Goal: Information Seeking & Learning: Learn about a topic

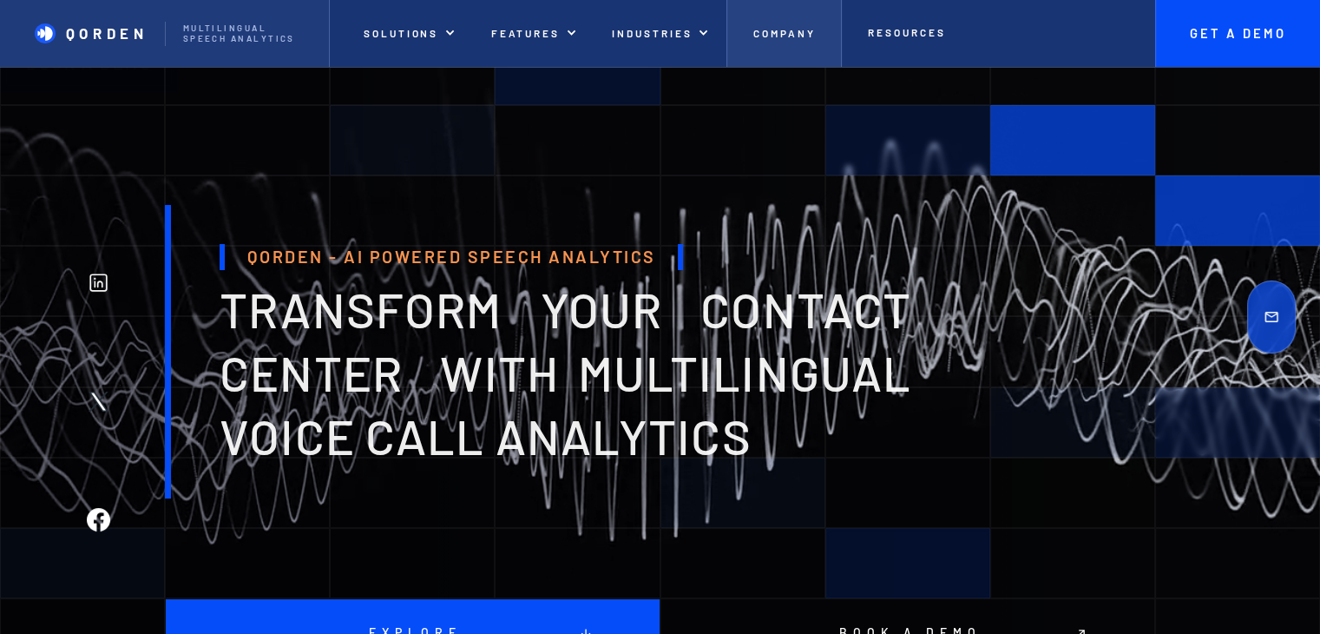
click at [800, 49] on link "Company" at bounding box center [784, 33] width 115 height 67
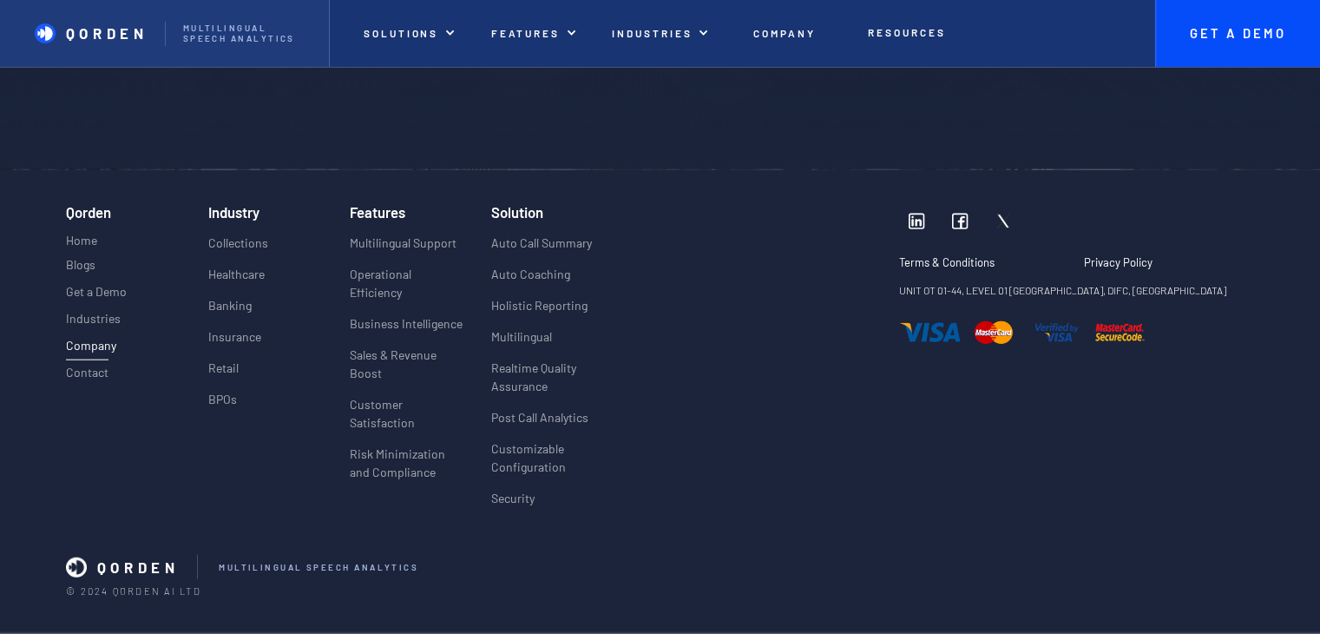
scroll to position [4174, 0]
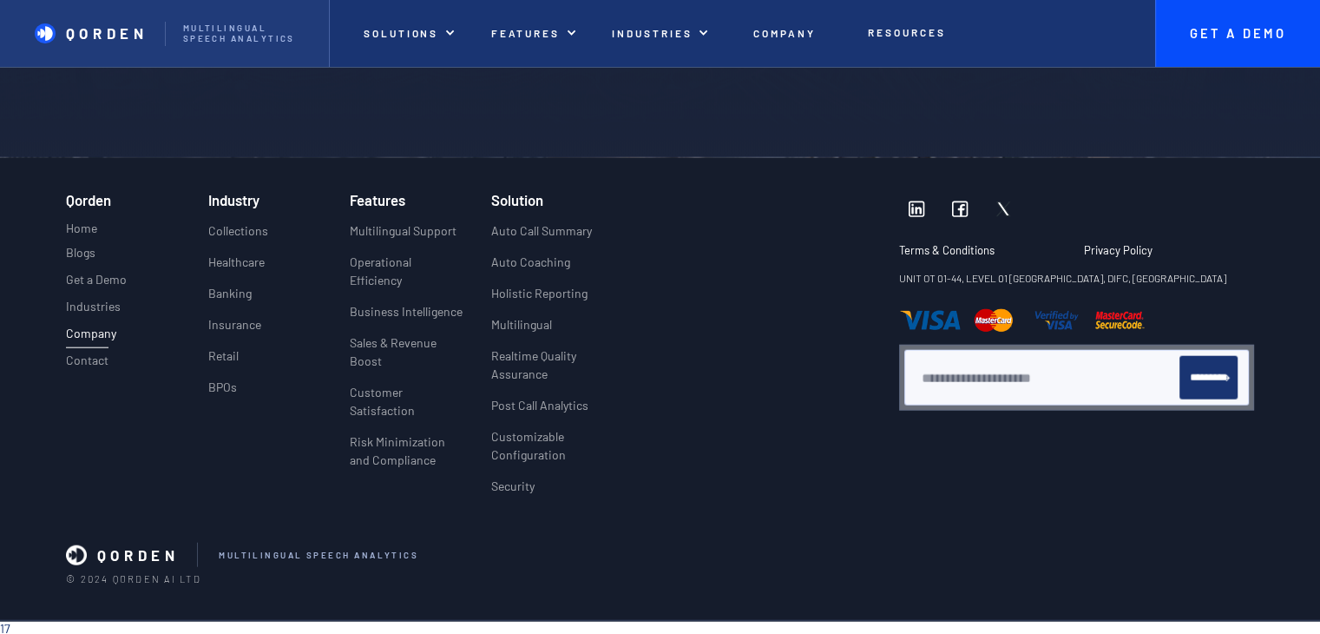
click at [912, 213] on img at bounding box center [916, 209] width 17 height 17
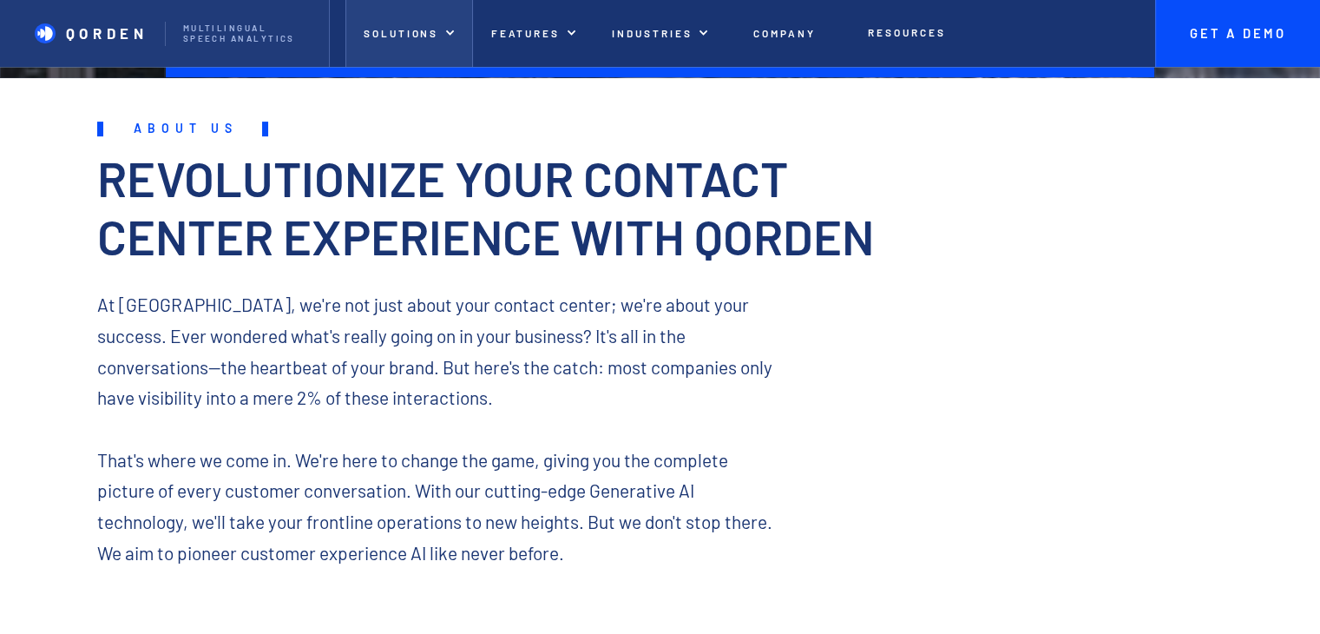
scroll to position [514, 0]
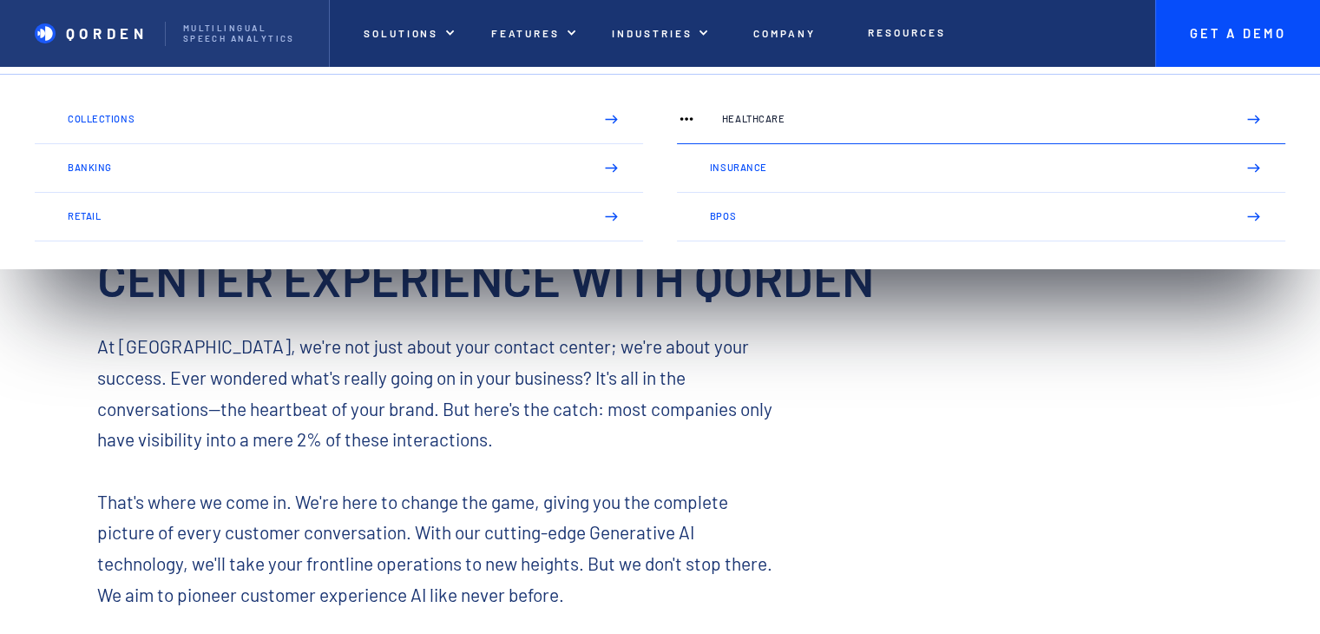
click at [820, 133] on link "Healthcare" at bounding box center [981, 119] width 609 height 49
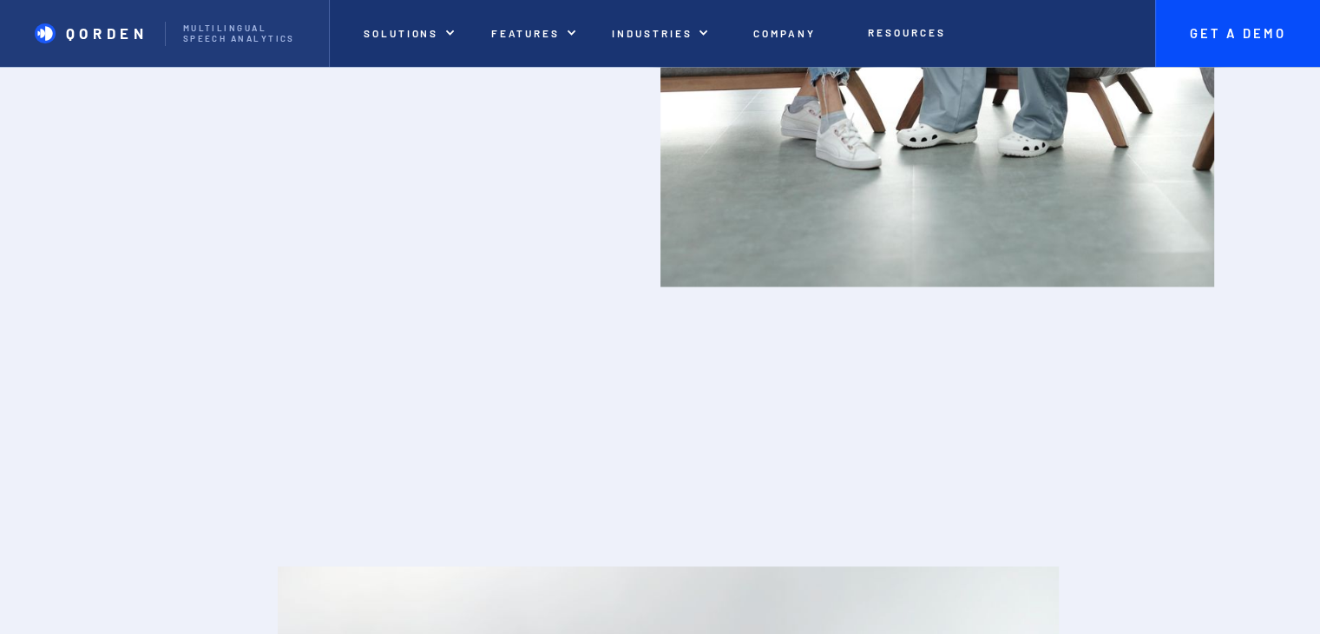
scroll to position [2156, 0]
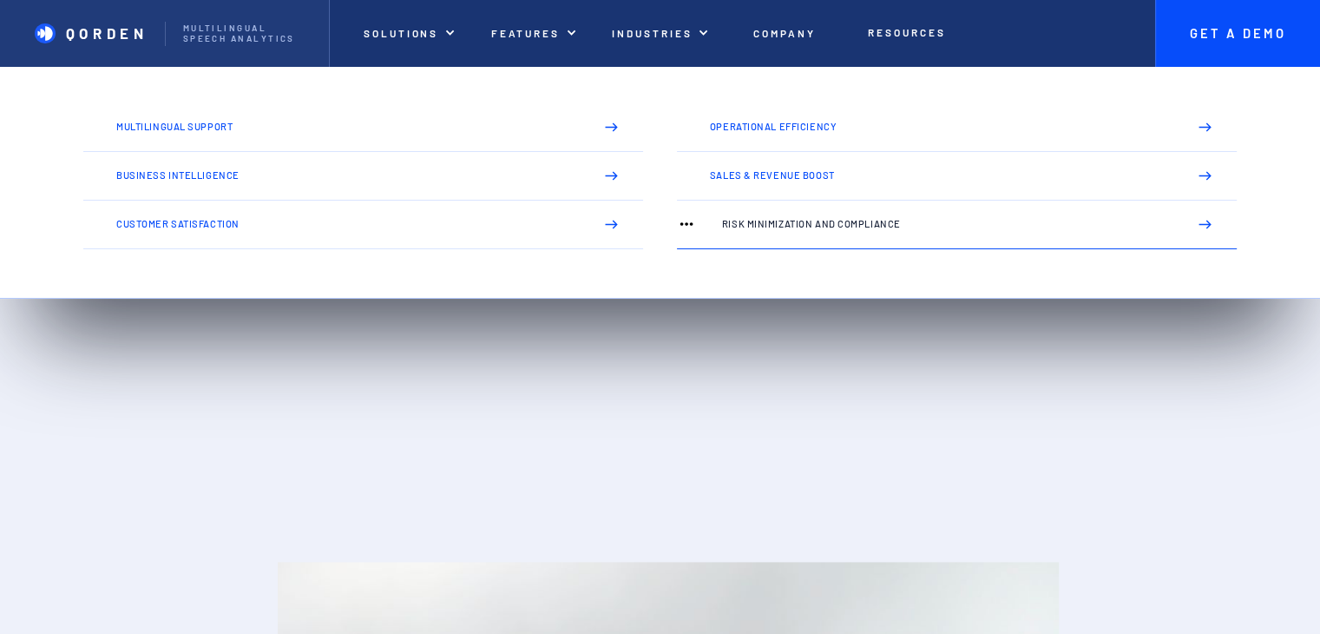
click at [829, 234] on link "Risk Minimization and Compliance" at bounding box center [957, 225] width 560 height 49
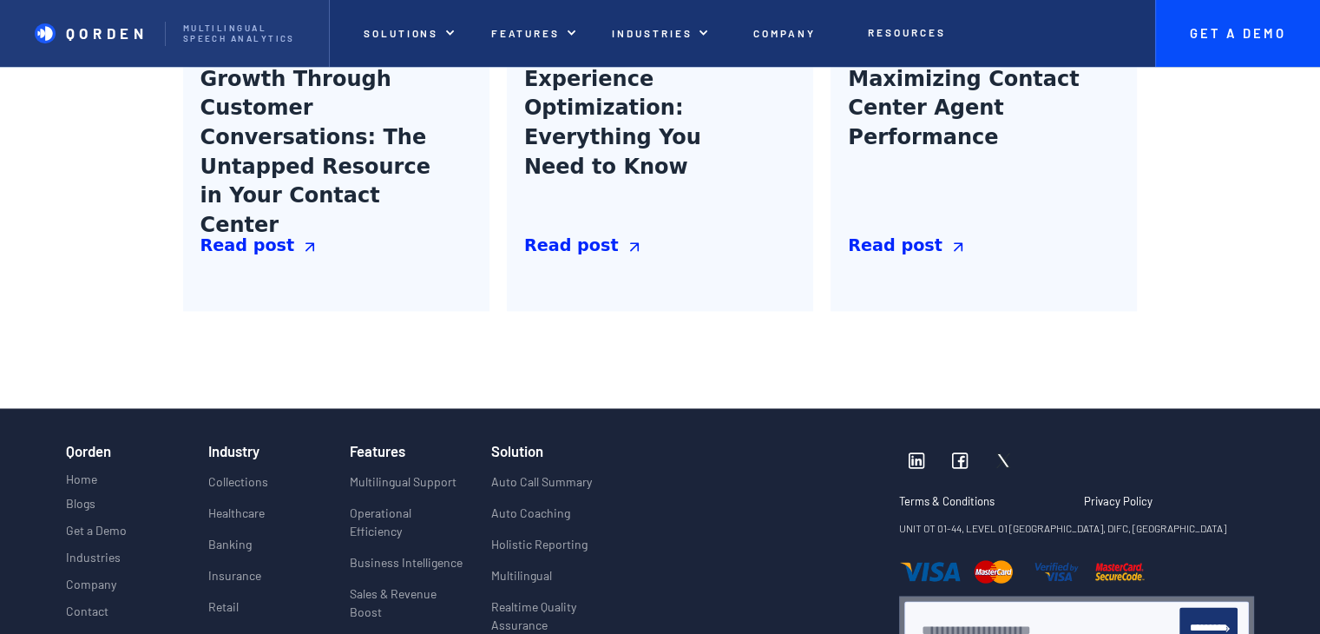
scroll to position [2716, 0]
